Goal: Task Accomplishment & Management: Manage account settings

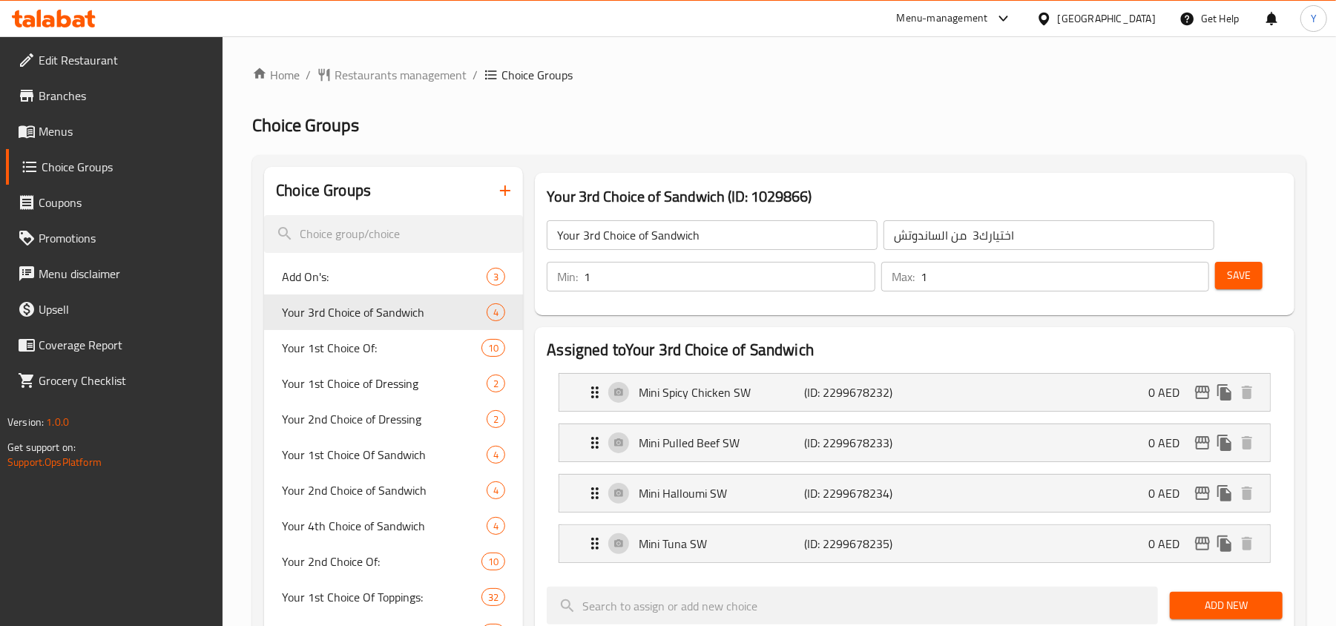
click at [1077, 27] on div "[GEOGRAPHIC_DATA]" at bounding box center [1107, 18] width 98 height 16
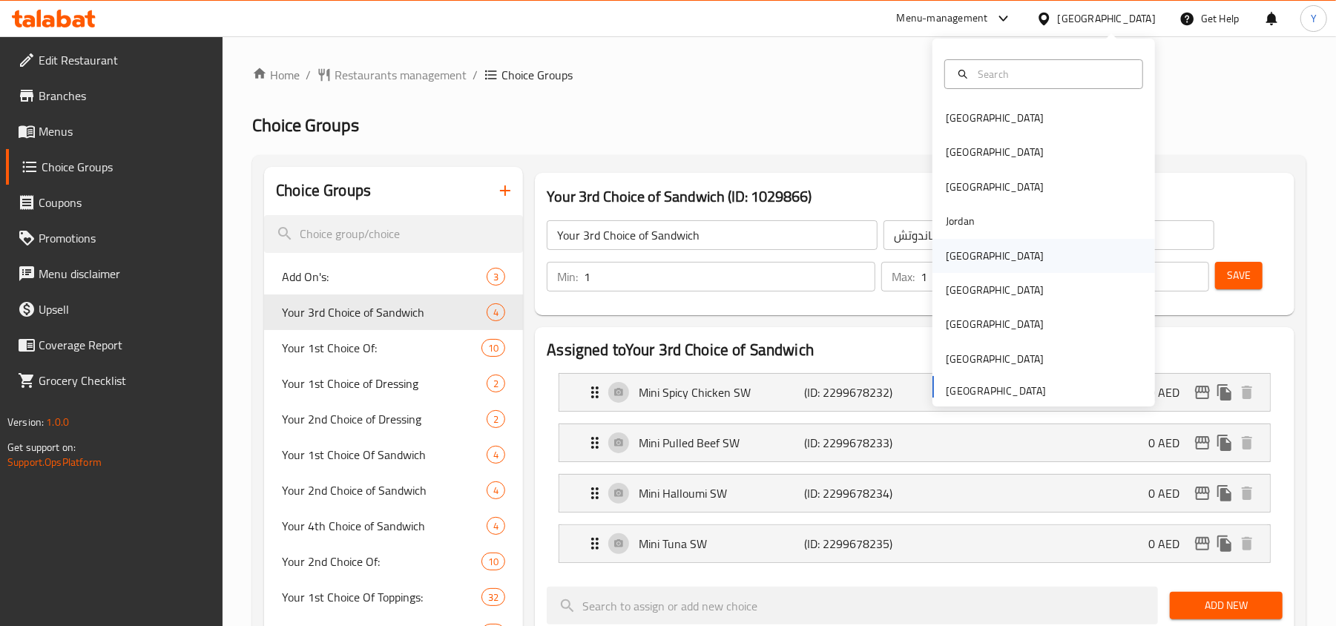
click at [968, 260] on div "[GEOGRAPHIC_DATA]" at bounding box center [995, 256] width 122 height 34
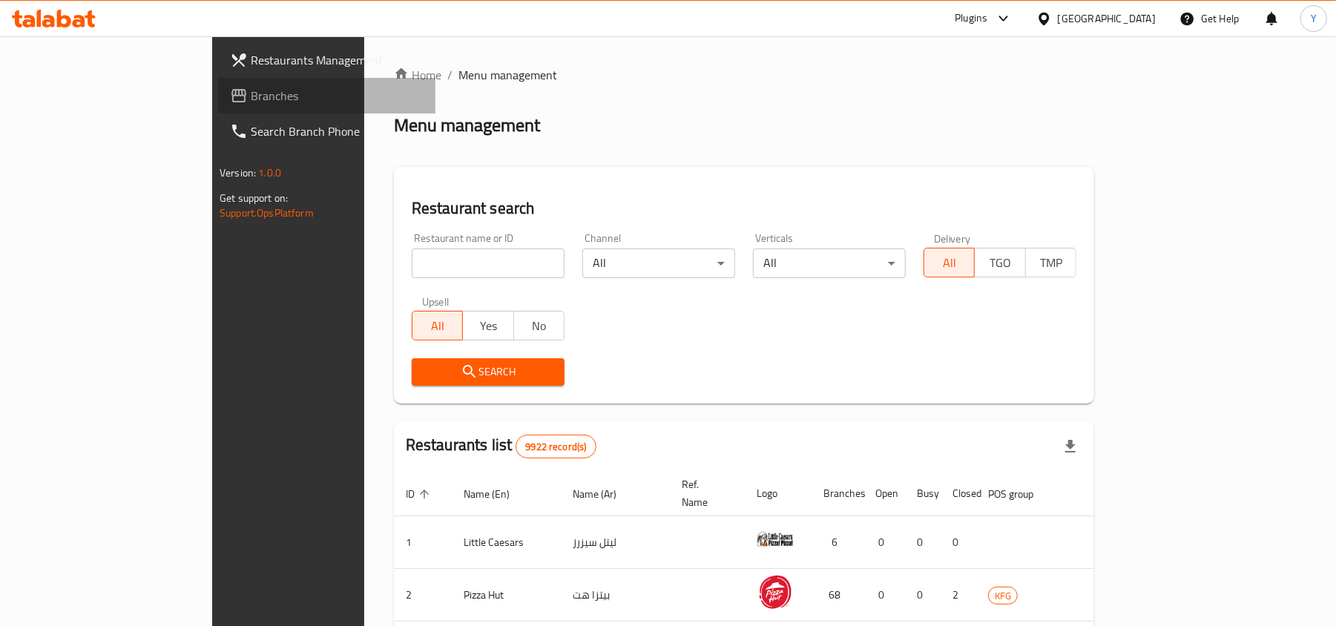
click at [251, 92] on span "Branches" at bounding box center [337, 96] width 173 height 18
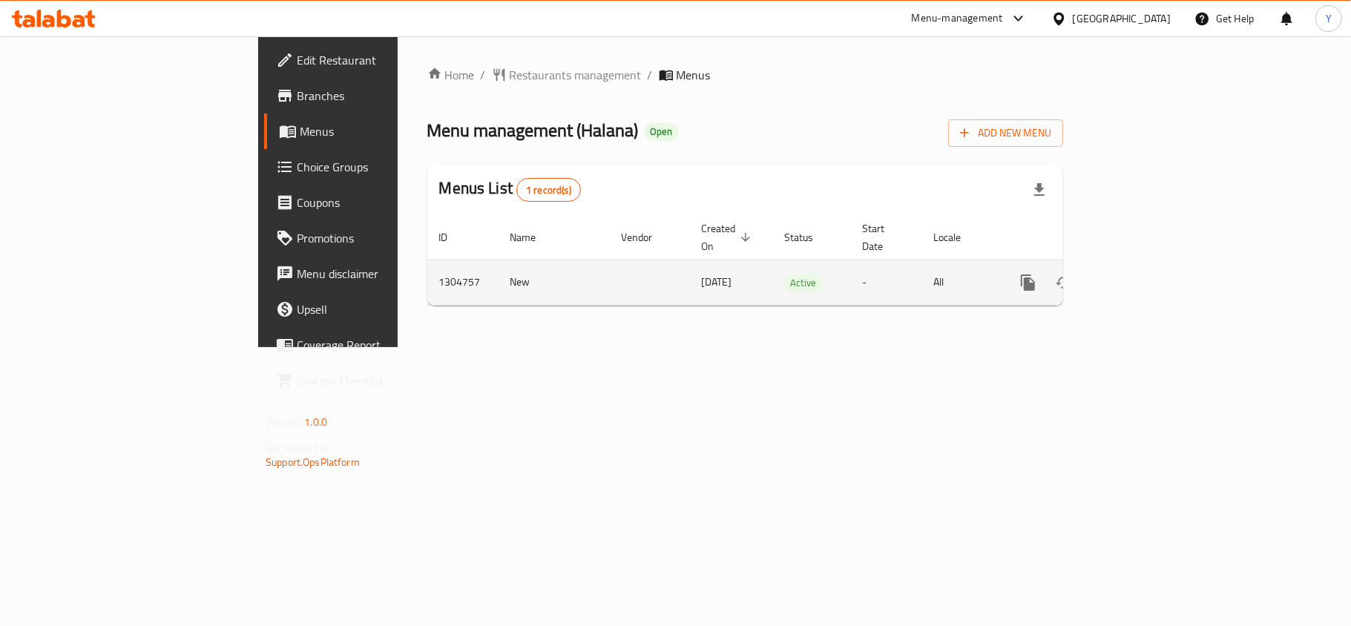
click at [1144, 274] on icon "enhanced table" at bounding box center [1135, 283] width 18 height 18
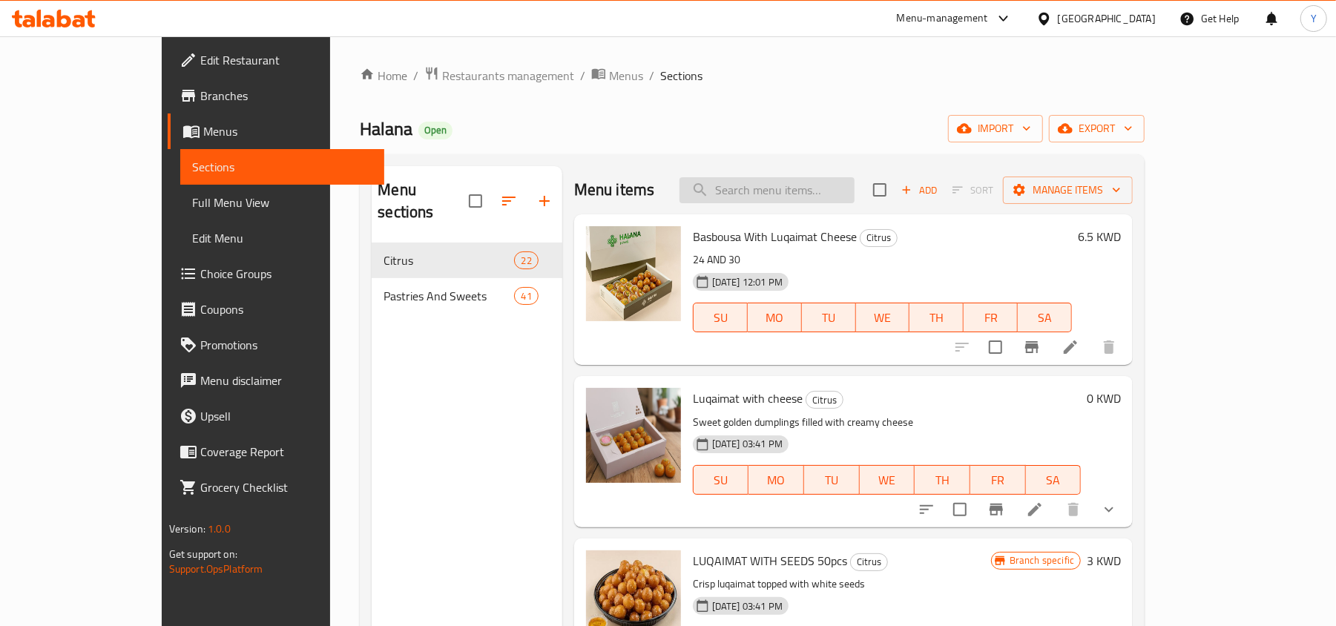
click at [843, 185] on input "search" at bounding box center [767, 190] width 175 height 26
paste input "Luqaimat with cheese"
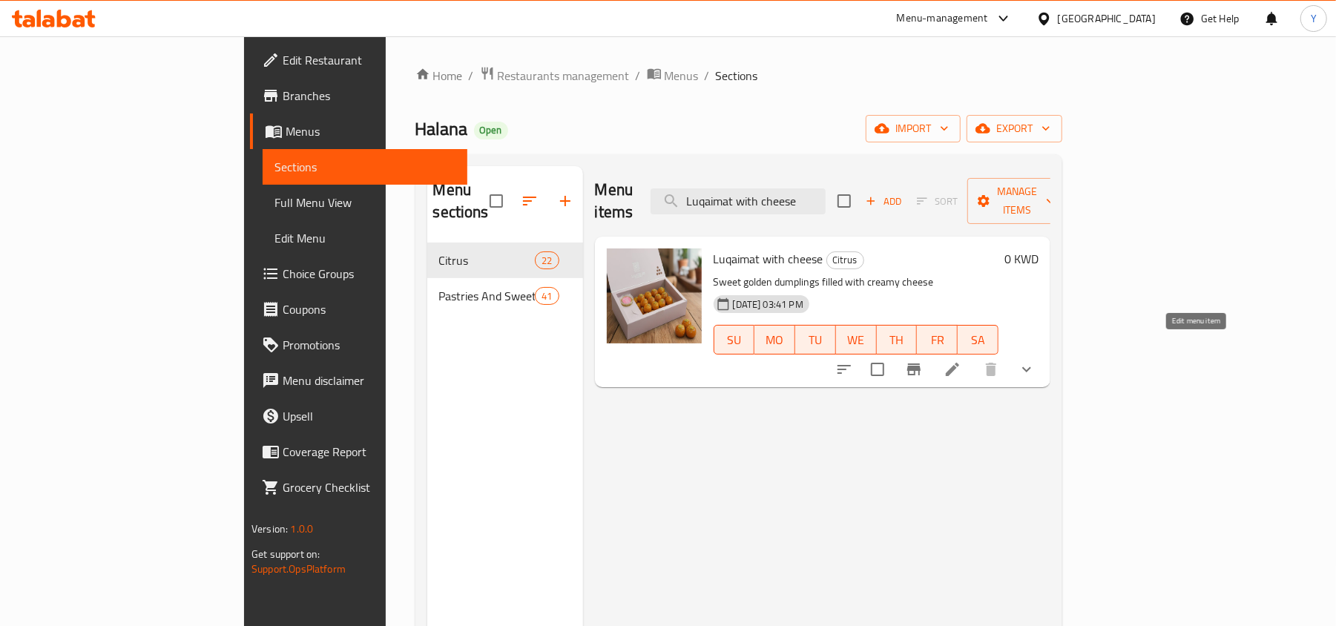
type input "Luqaimat with cheese"
click at [962, 361] on icon at bounding box center [953, 370] width 18 height 18
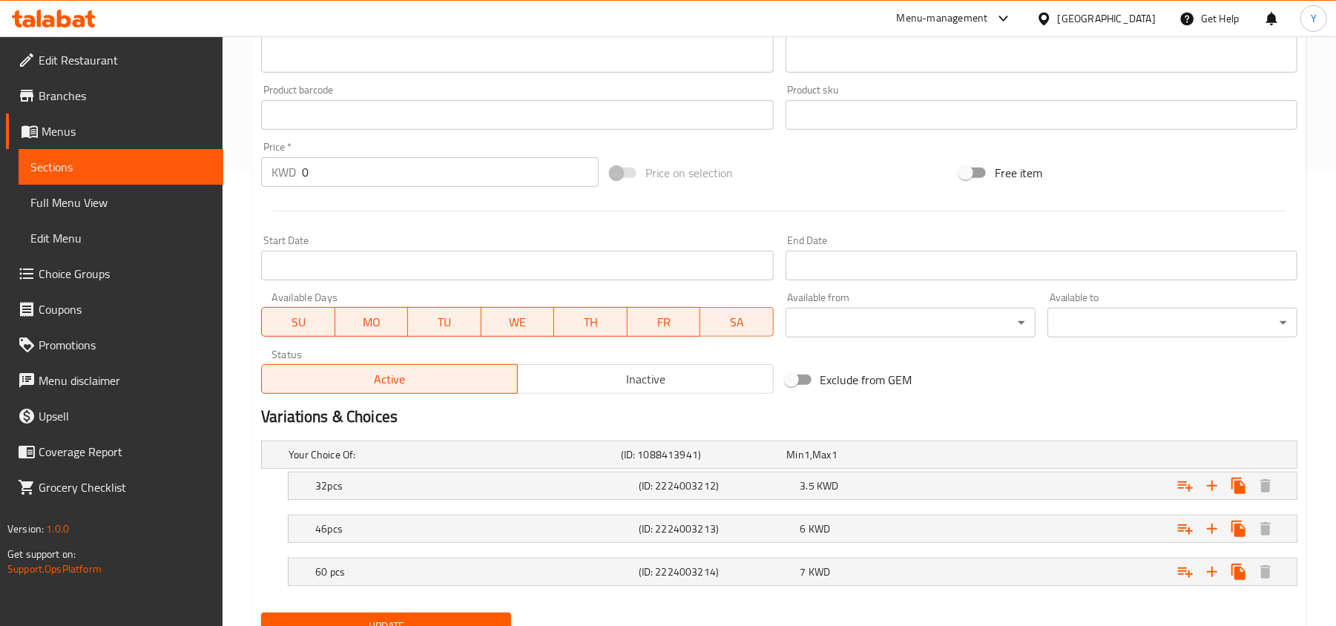
scroll to position [522, 0]
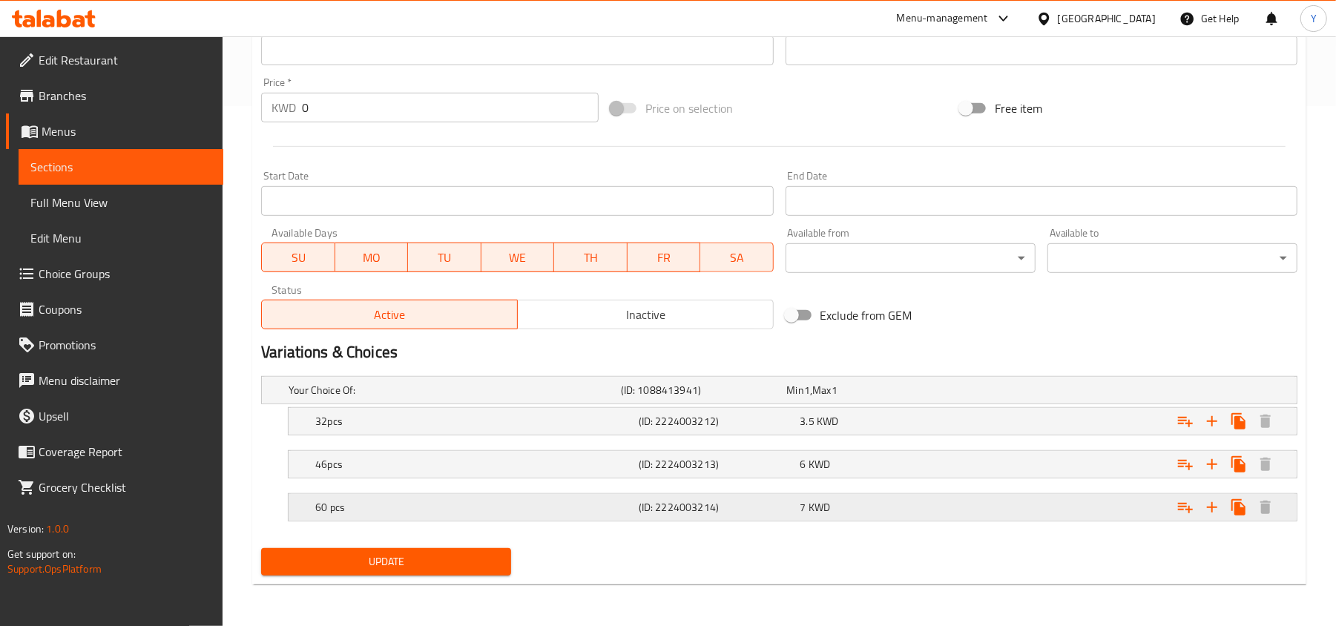
click at [449, 502] on h5 "60 pcs" at bounding box center [474, 507] width 318 height 15
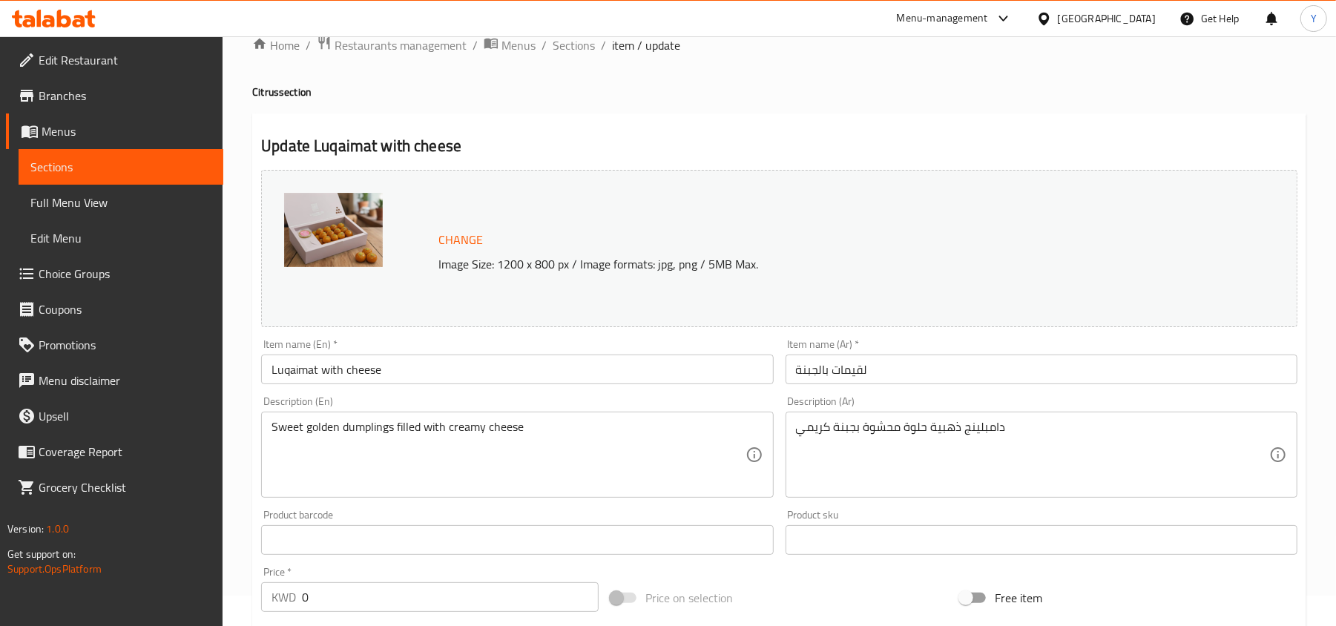
scroll to position [0, 0]
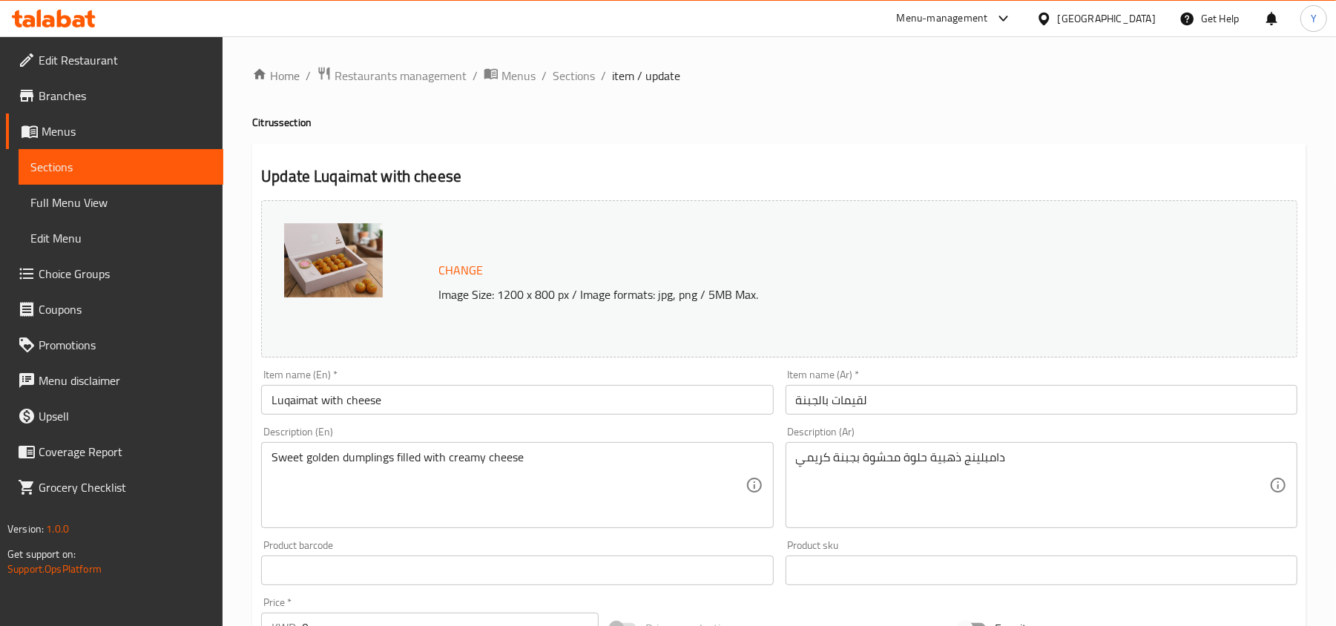
click at [356, 399] on input "Luqaimat with cheese" at bounding box center [517, 400] width 512 height 30
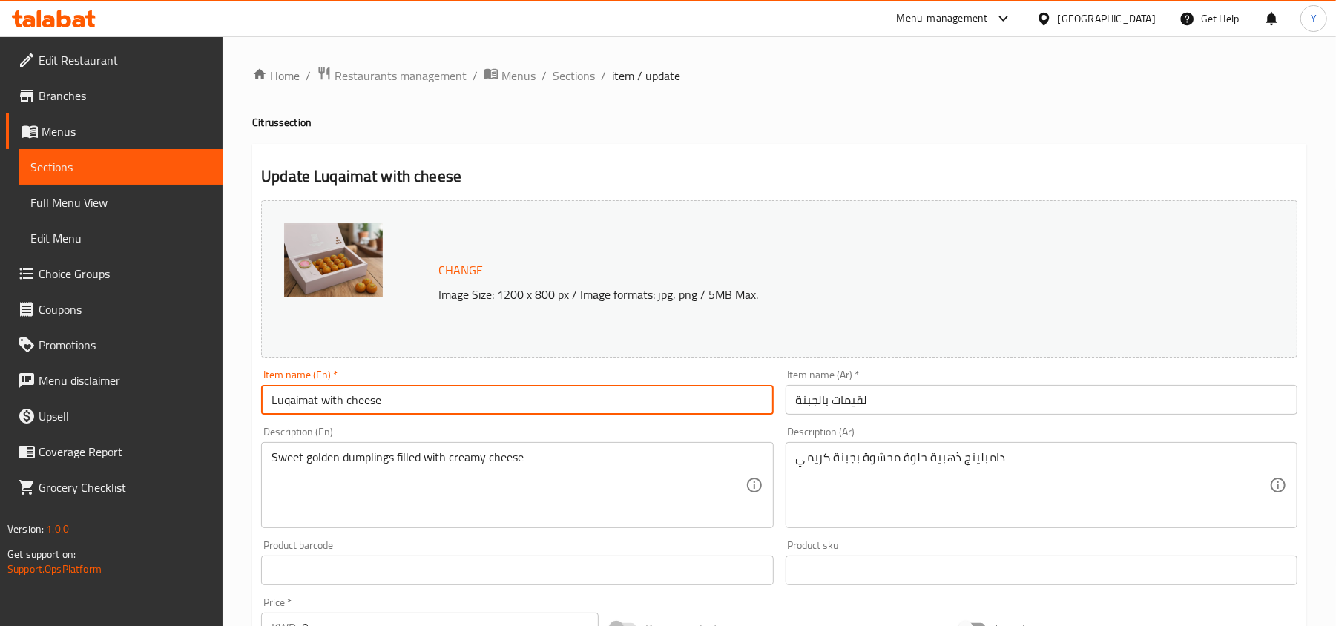
click at [356, 399] on input "Luqaimat with cheese" at bounding box center [517, 400] width 512 height 30
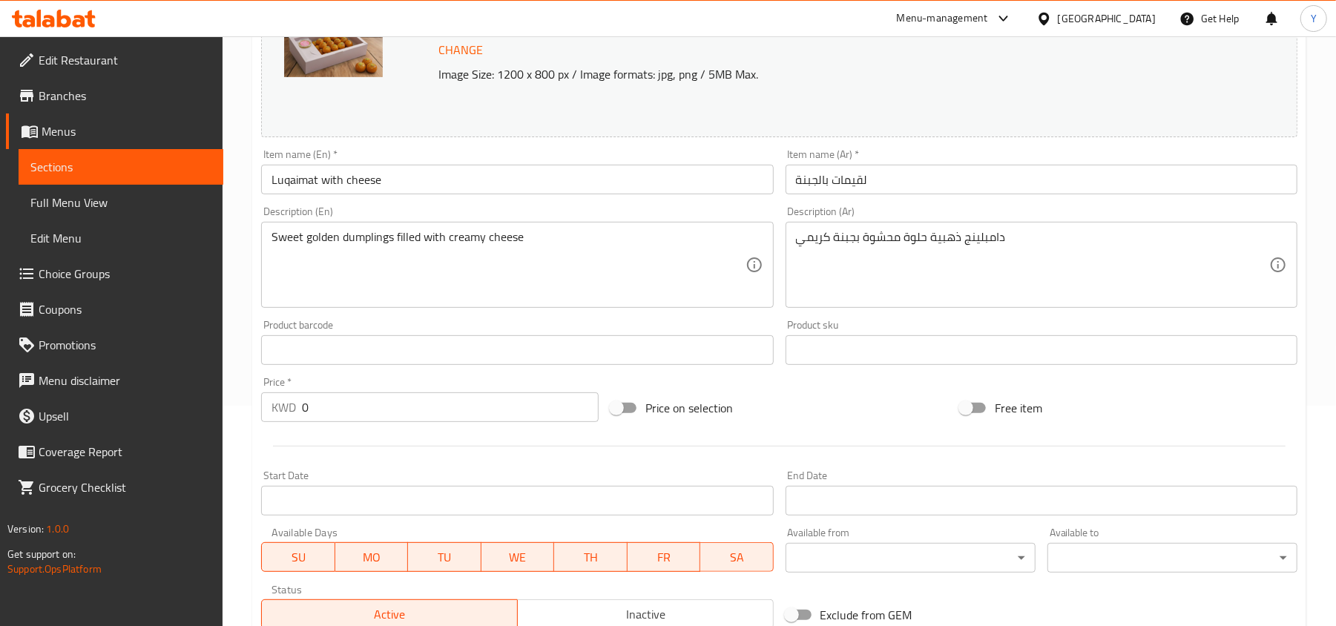
scroll to position [522, 0]
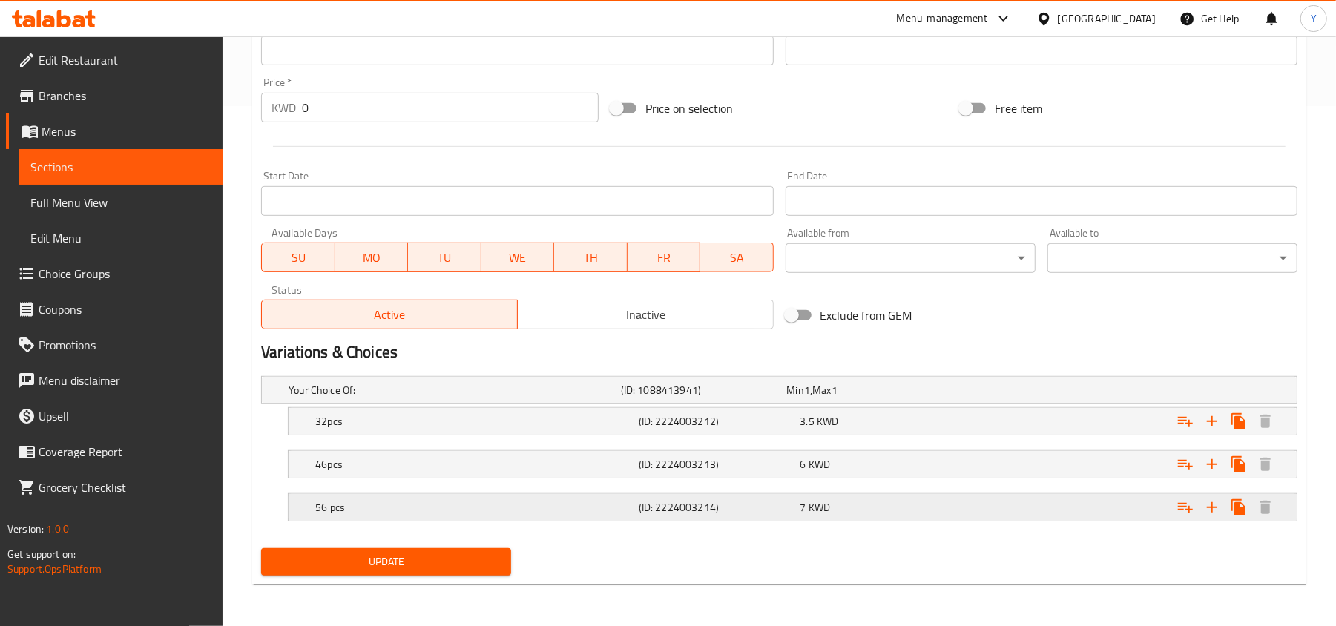
click at [500, 518] on div "56 pcs (ID: 2224003214) 7 KWD" at bounding box center [797, 507] width 970 height 33
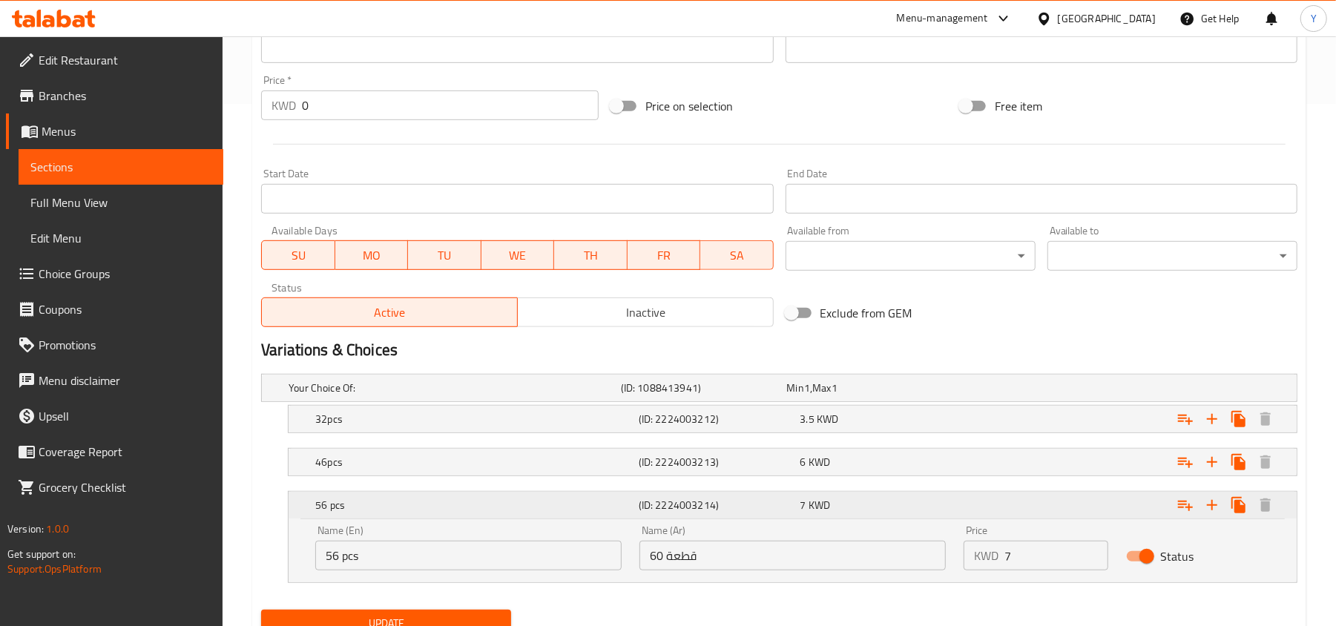
scroll to position [586, 0]
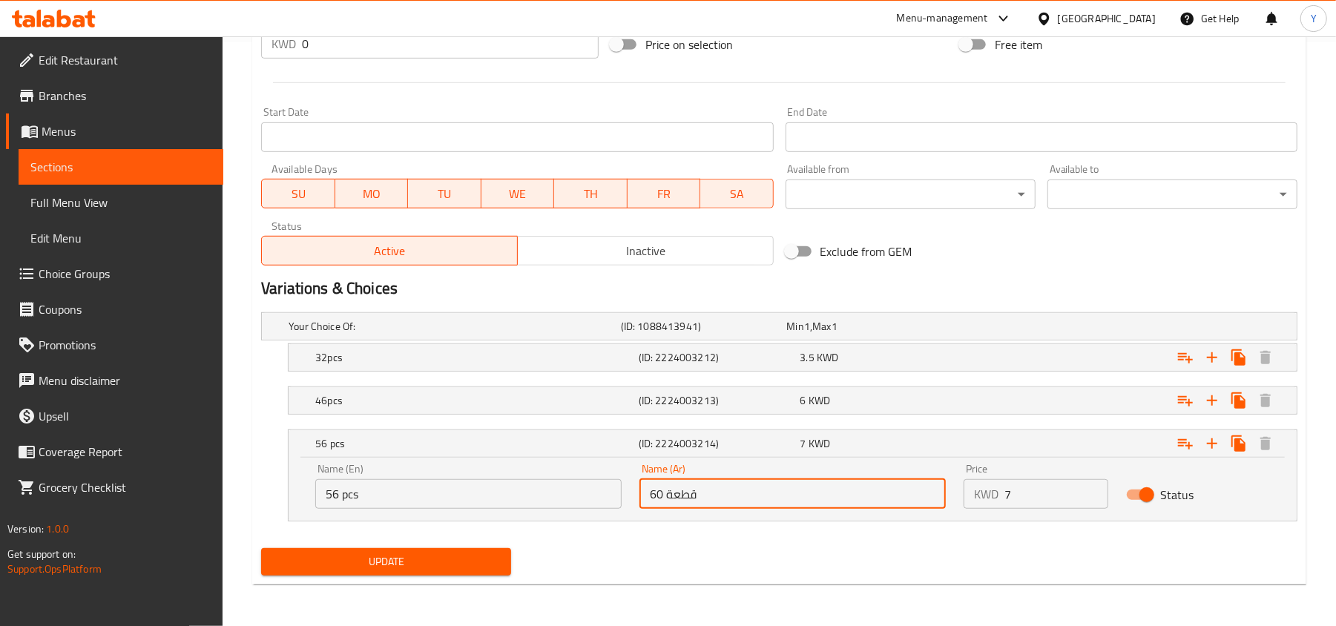
click at [706, 499] on input "60 قطعة" at bounding box center [793, 494] width 306 height 30
type input "56 قطعة"
click at [456, 493] on input "56 pcs" at bounding box center [468, 494] width 306 height 30
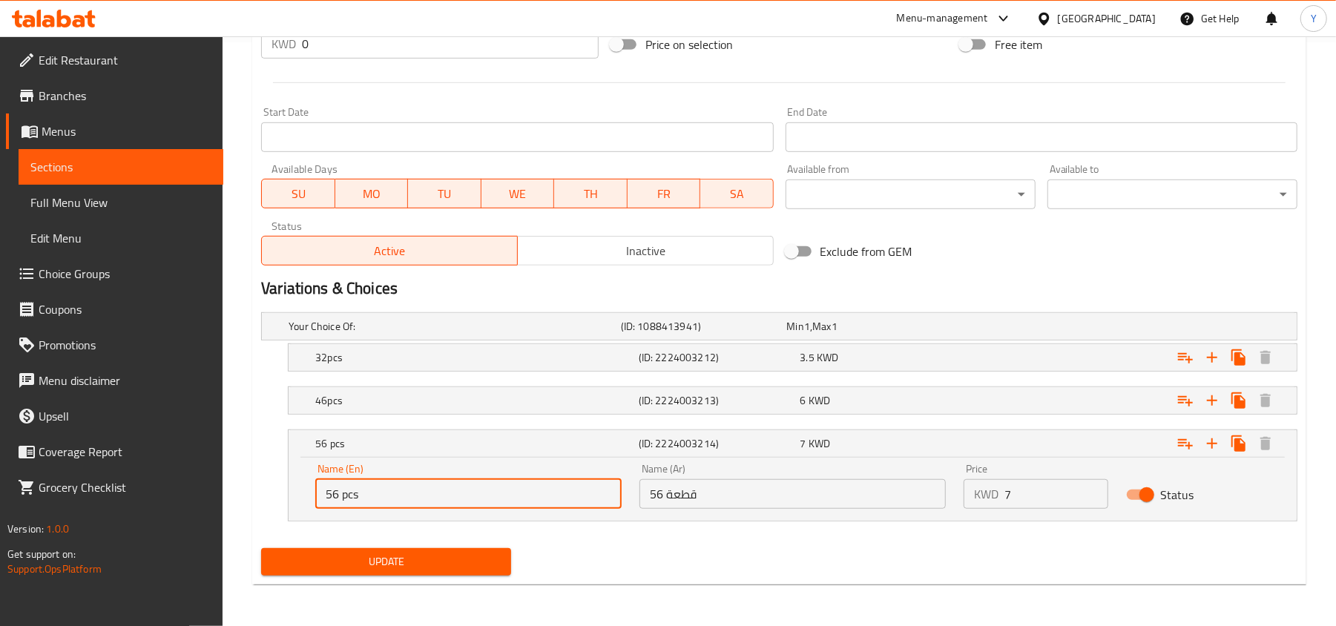
click at [456, 493] on input "56 pcs" at bounding box center [468, 494] width 306 height 30
type input "56 Pcs"
click at [591, 573] on div "Update" at bounding box center [779, 561] width 1048 height 39
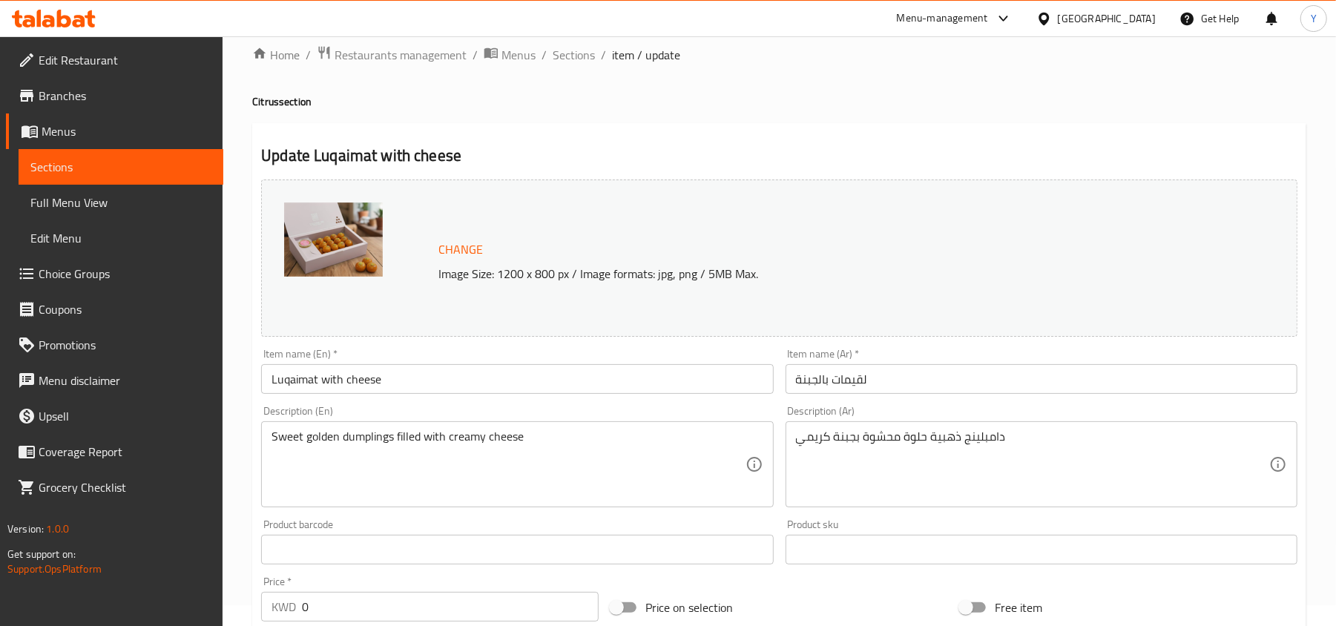
scroll to position [0, 0]
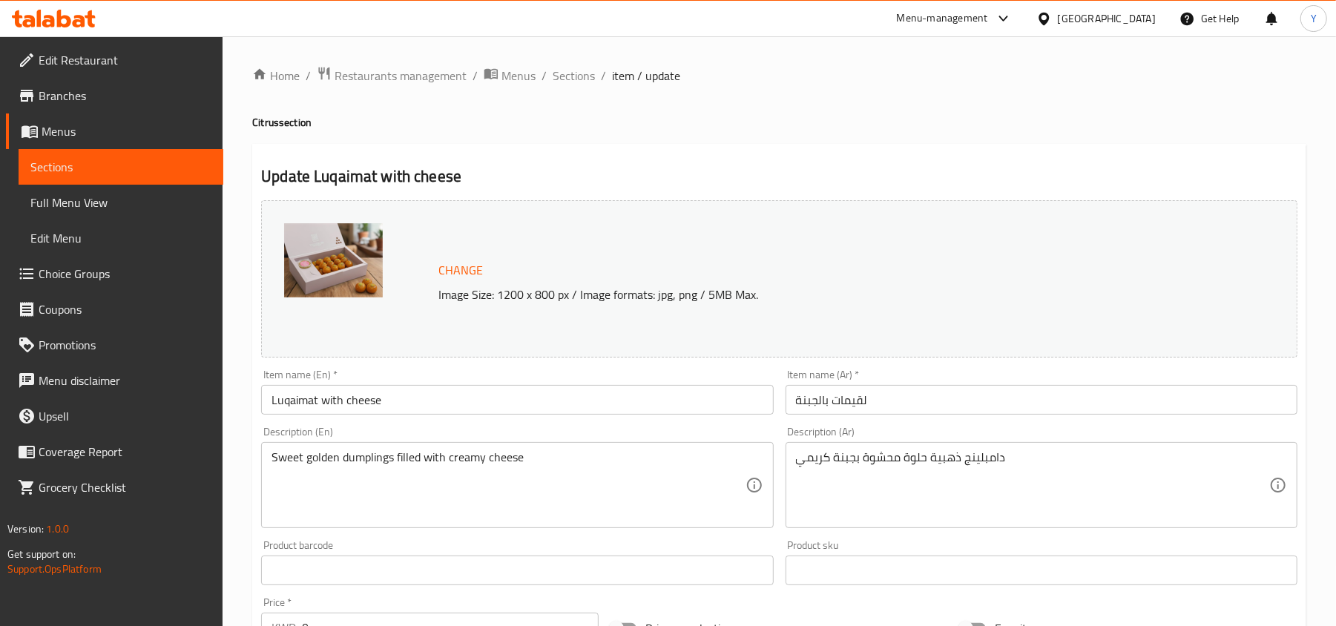
click at [363, 407] on input "Luqaimat with cheese" at bounding box center [517, 400] width 512 height 30
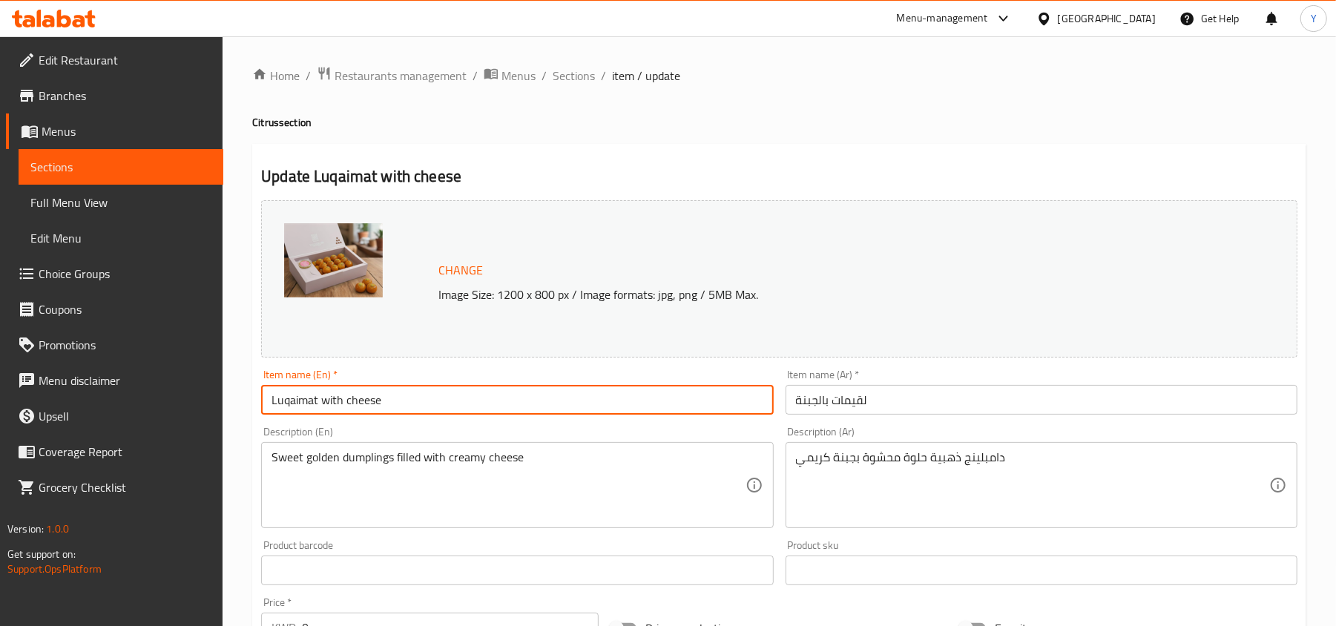
click at [363, 407] on input "Luqaimat with cheese" at bounding box center [517, 400] width 512 height 30
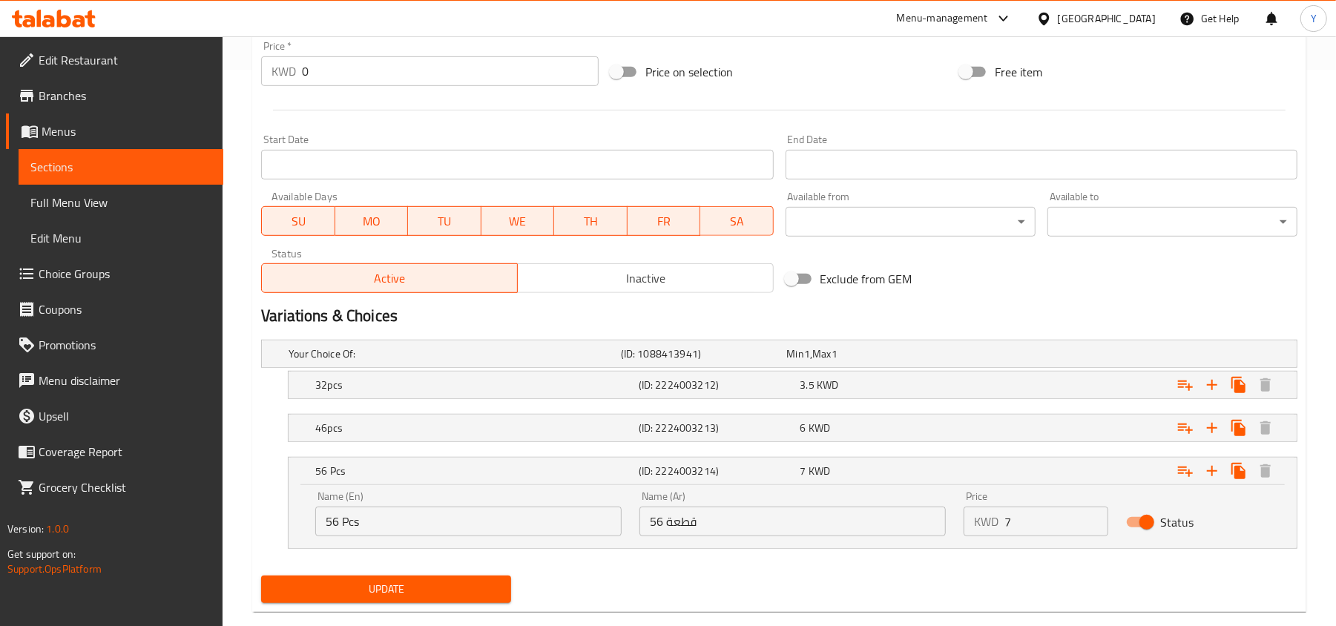
scroll to position [586, 0]
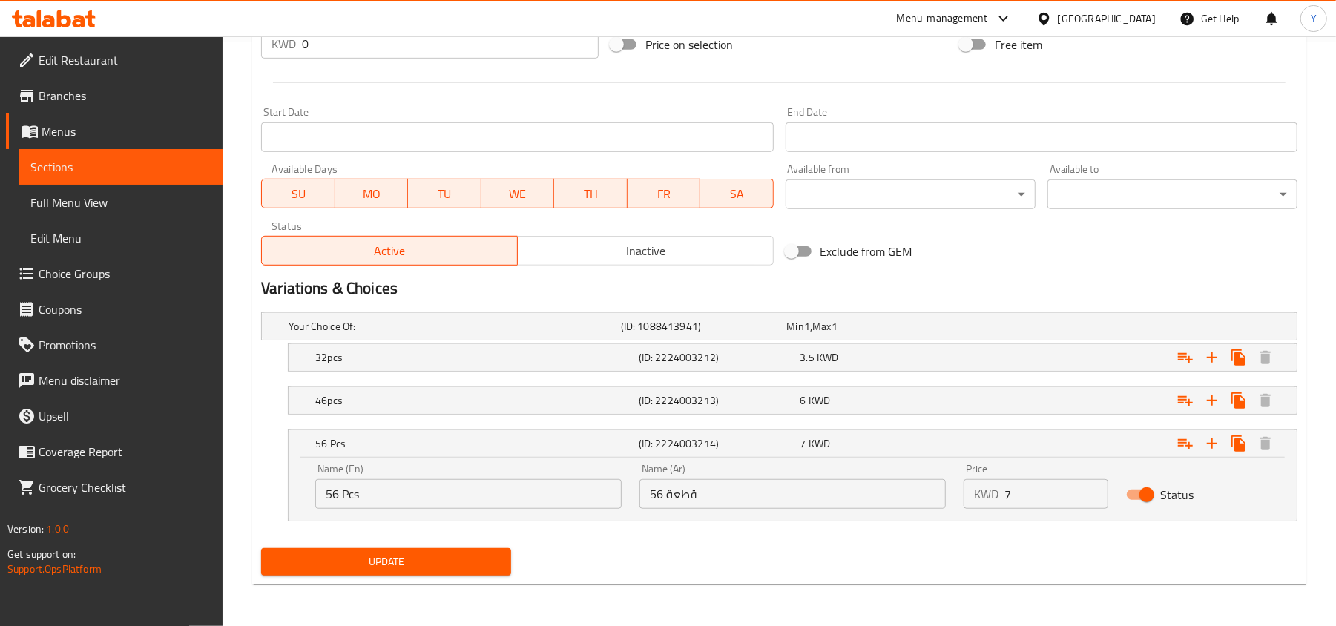
click at [350, 548] on button "Update" at bounding box center [386, 561] width 250 height 27
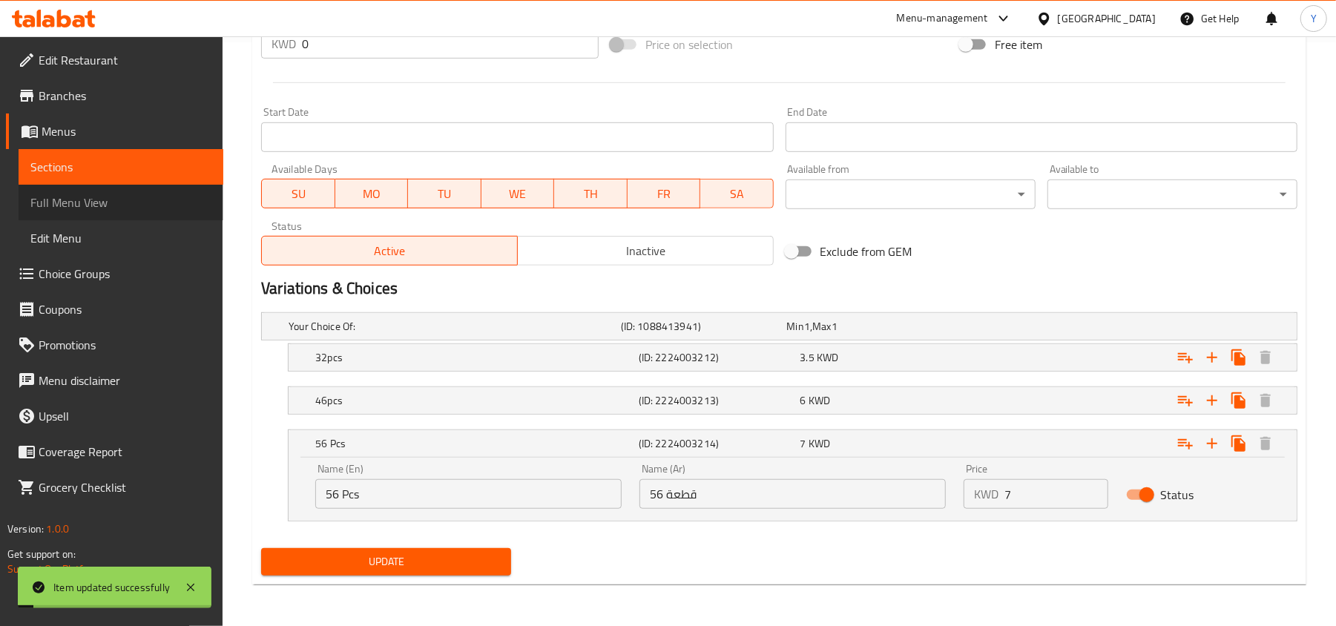
click at [114, 206] on span "Full Menu View" at bounding box center [120, 203] width 181 height 18
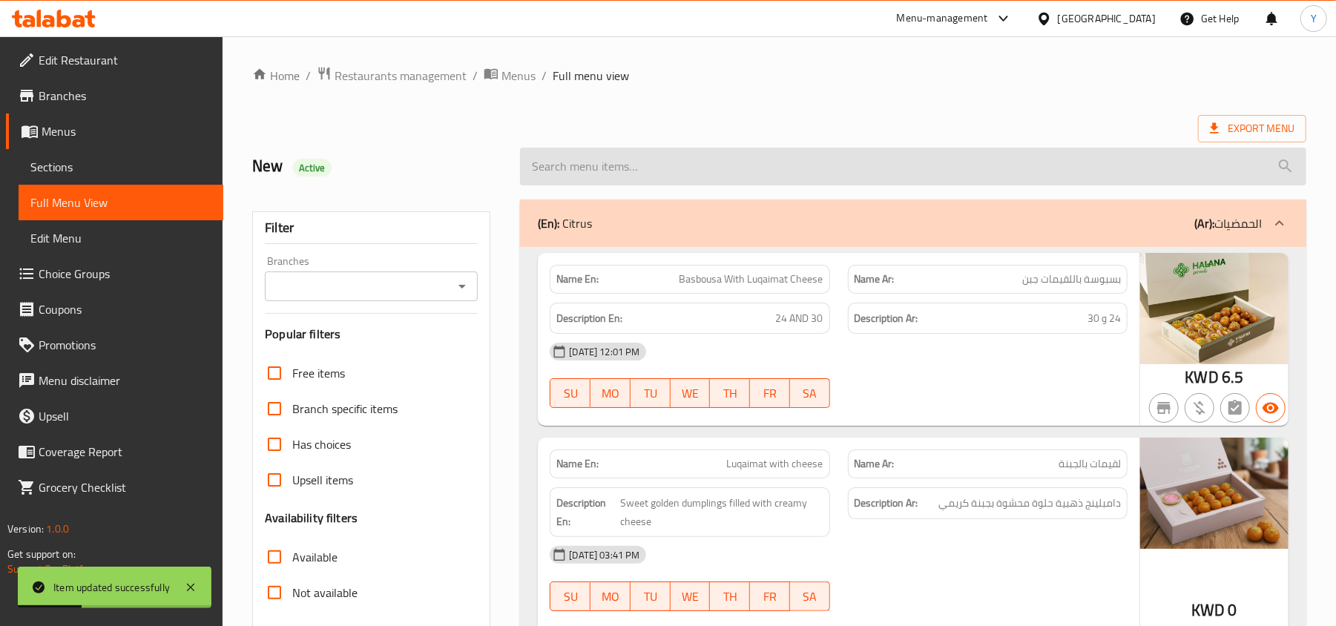
click at [870, 168] on input "search" at bounding box center [913, 167] width 786 height 38
paste input "Luqaimat with cheese"
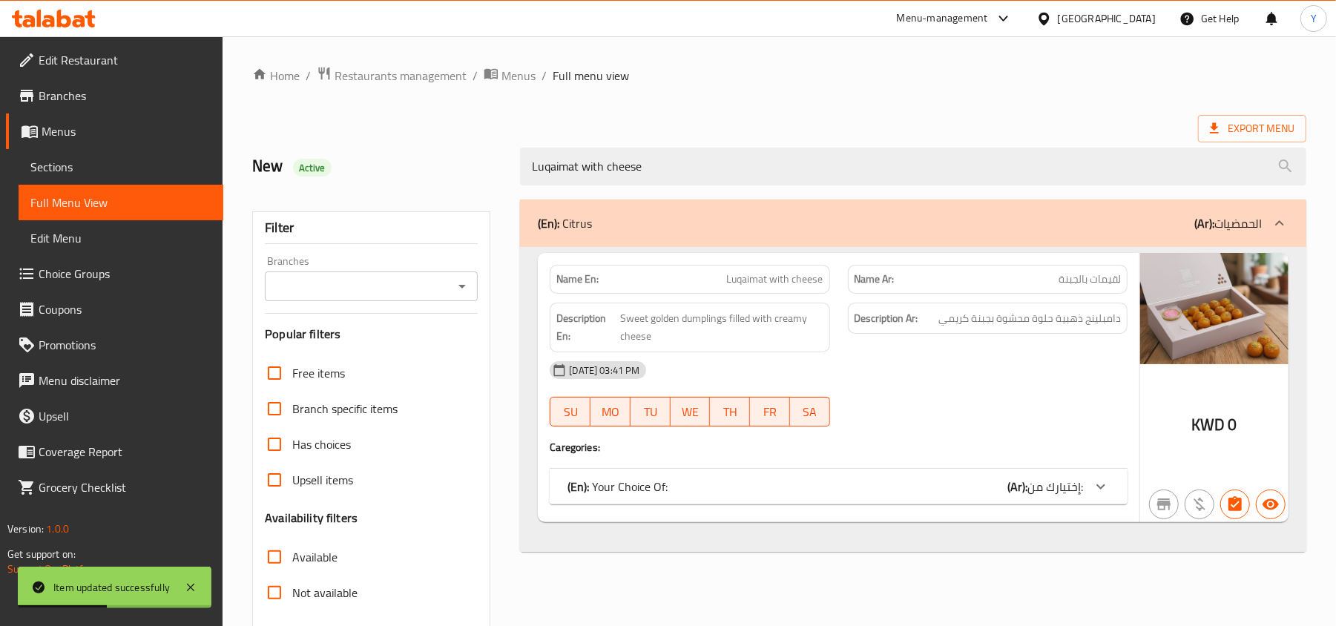
type input "Luqaimat with cheese"
click at [1028, 479] on span "إختيارك من:" at bounding box center [1056, 487] width 56 height 22
